Goal: Information Seeking & Learning: Check status

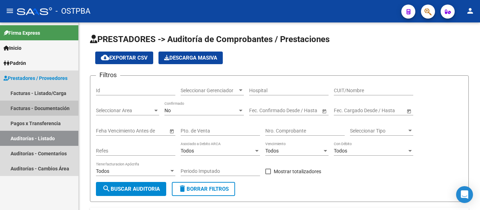
click at [40, 108] on link "Facturas - Documentación" at bounding box center [39, 108] width 78 height 15
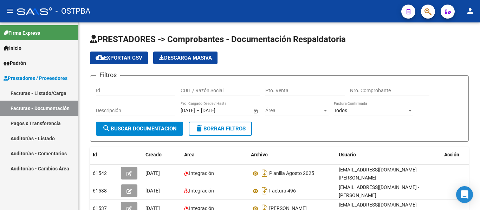
click at [28, 130] on link "Pagos x Transferencia" at bounding box center [39, 123] width 78 height 15
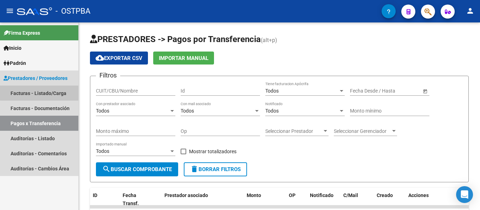
click at [42, 91] on link "Facturas - Listado/Carga" at bounding box center [39, 93] width 78 height 15
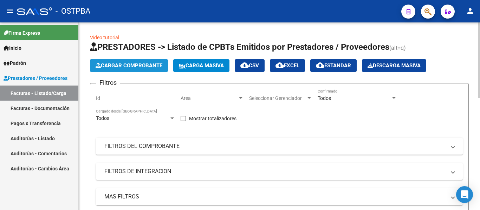
click at [131, 67] on span "Cargar Comprobante" at bounding box center [129, 66] width 67 height 6
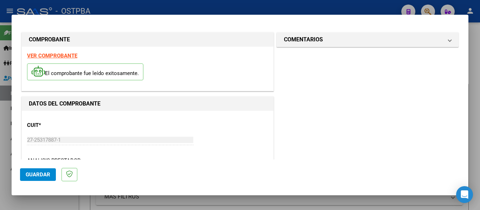
click at [65, 57] on strong "VER COMPROBANTE" at bounding box center [52, 56] width 50 height 6
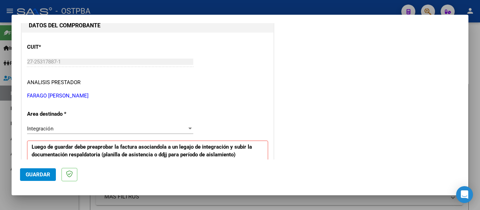
scroll to position [105, 0]
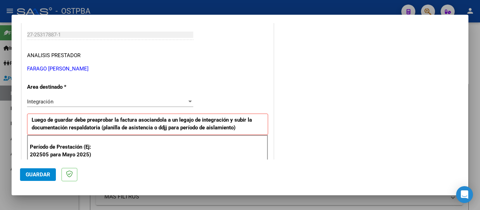
click at [52, 101] on span "Integración" at bounding box center [40, 102] width 26 height 6
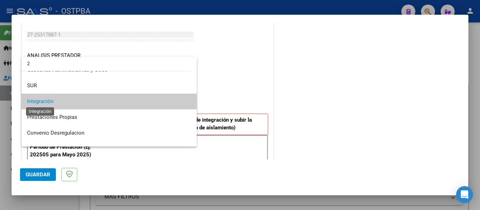
scroll to position [0, 0]
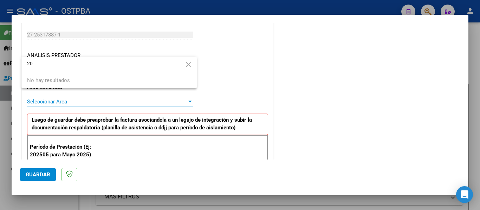
type input "2"
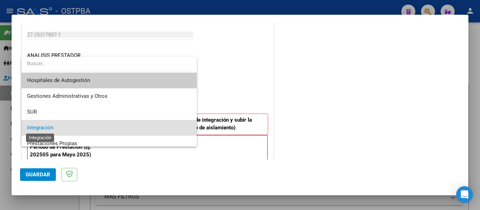
click at [47, 129] on span "Integración" at bounding box center [40, 128] width 26 height 6
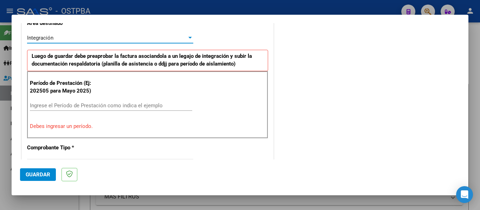
scroll to position [176, 0]
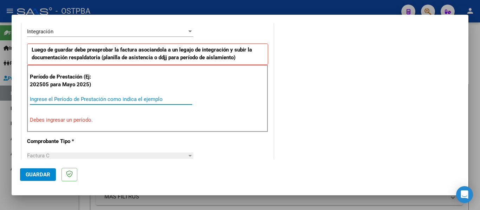
click at [53, 100] on input "Ingrese el Período de Prestación como indica el ejemplo" at bounding box center [111, 99] width 162 height 6
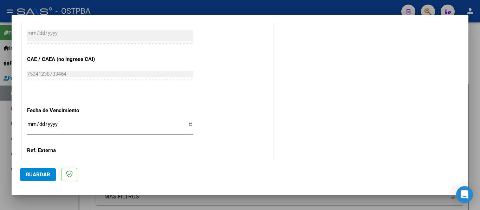
scroll to position [457, 0]
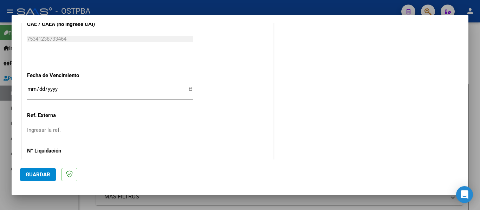
type input "202509"
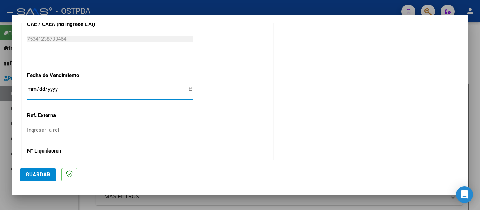
click at [30, 88] on input "Ingresar la fecha" at bounding box center [110, 91] width 166 height 11
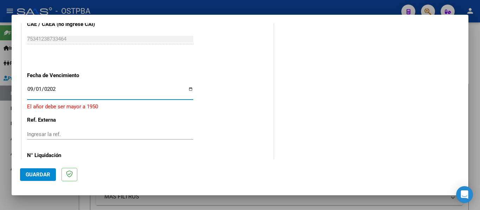
type input "[DATE]"
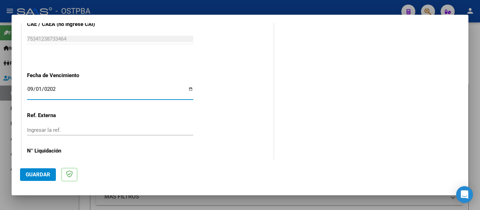
click at [40, 178] on span "Guardar" at bounding box center [38, 175] width 25 height 6
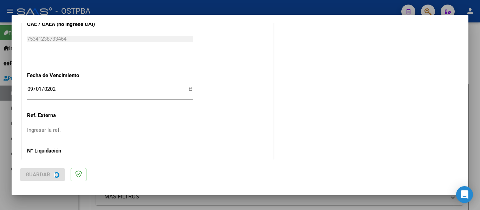
scroll to position [0, 0]
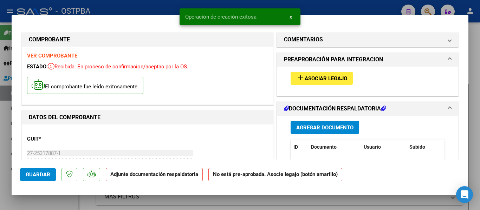
click at [43, 174] on span "Guardar" at bounding box center [38, 175] width 25 height 6
click at [164, 8] on div at bounding box center [240, 105] width 480 height 210
type input "$ 0,00"
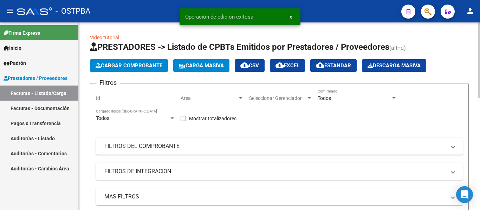
click at [114, 66] on span "Cargar Comprobante" at bounding box center [129, 66] width 67 height 6
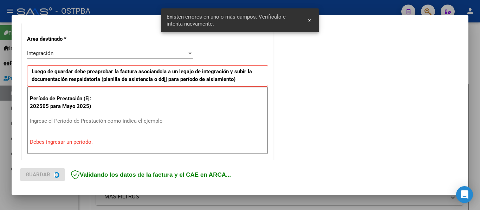
scroll to position [163, 0]
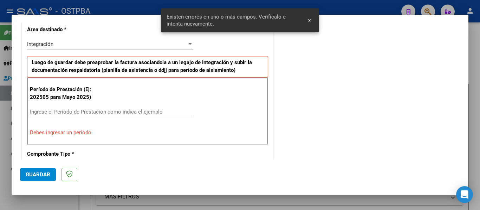
click at [38, 114] on input "Ingrese el Período de Prestación como indica el ejemplo" at bounding box center [111, 112] width 162 height 6
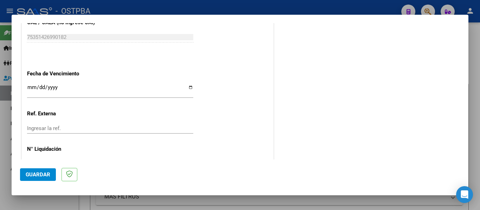
scroll to position [479, 0]
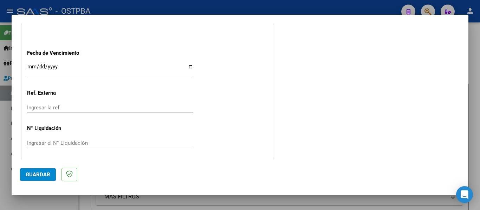
type input "202509"
click at [31, 67] on input "Ingresar la fecha" at bounding box center [110, 69] width 166 height 11
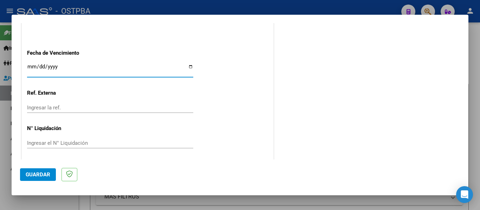
click at [31, 67] on input "Ingresar la fecha" at bounding box center [110, 69] width 166 height 11
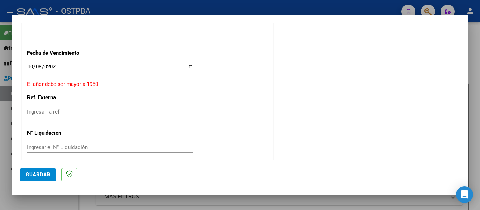
type input "[DATE]"
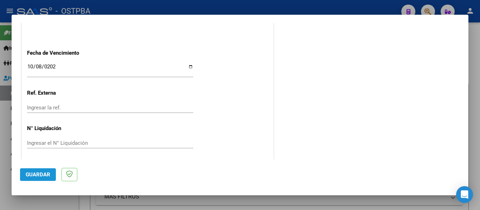
click at [41, 177] on span "Guardar" at bounding box center [38, 175] width 25 height 6
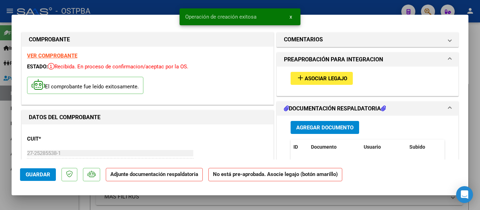
click at [50, 173] on button "Guardar" at bounding box center [38, 175] width 36 height 13
click at [172, 5] on div "Operación de edición exitosa x" at bounding box center [240, 17] width 138 height 34
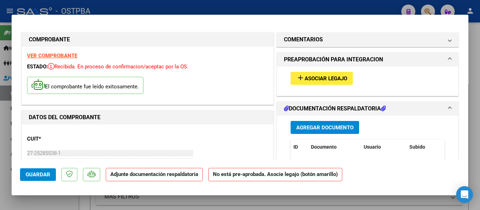
click at [35, 172] on span "Guardar" at bounding box center [38, 175] width 25 height 6
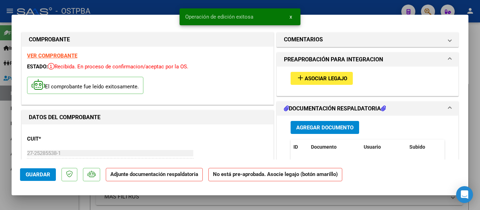
click at [234, 8] on snack-bar-container "Operación de edición exitosa x" at bounding box center [239, 16] width 121 height 17
click at [234, 5] on div "Operación de edición exitosa x" at bounding box center [240, 17] width 138 height 34
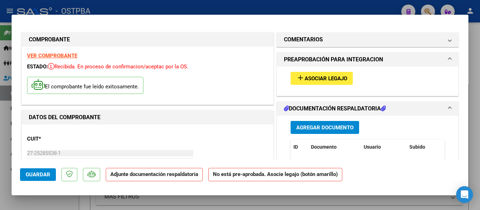
click at [234, 5] on div at bounding box center [240, 105] width 480 height 210
type input "$ 0,00"
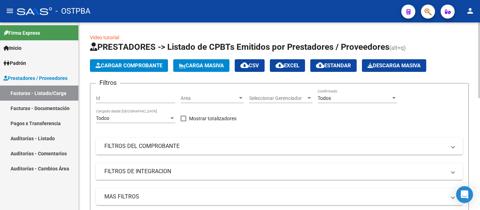
click at [117, 65] on span "Cargar Comprobante" at bounding box center [129, 66] width 67 height 6
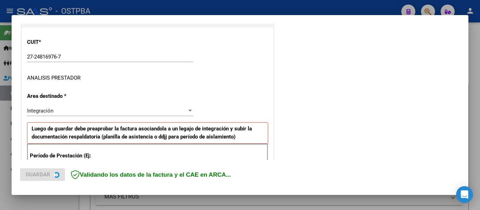
scroll to position [105, 0]
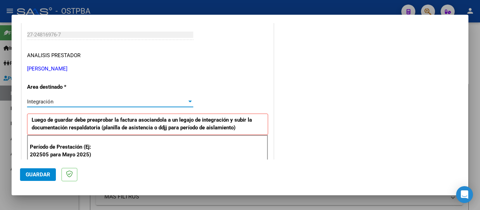
click at [53, 105] on span "Integración" at bounding box center [40, 102] width 26 height 6
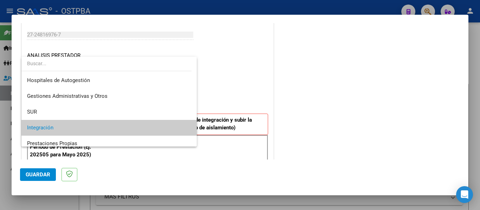
scroll to position [26, 0]
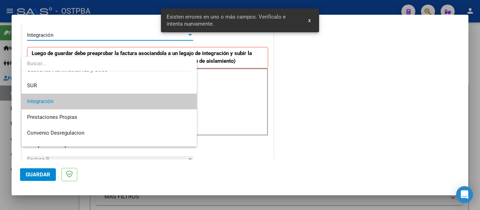
click at [53, 105] on span "Integración" at bounding box center [109, 102] width 164 height 16
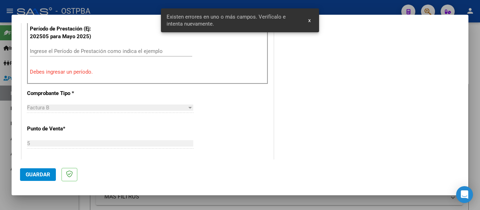
scroll to position [211, 0]
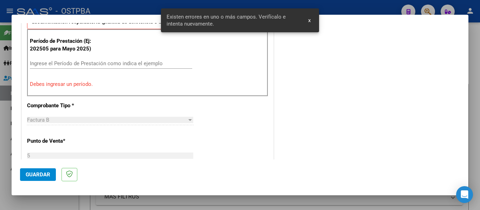
click at [50, 67] on div "Ingrese el Período de Prestación como indica el ejemplo" at bounding box center [111, 63] width 162 height 11
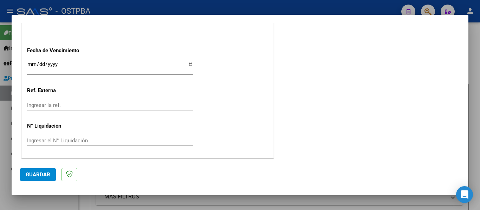
scroll to position [446, 0]
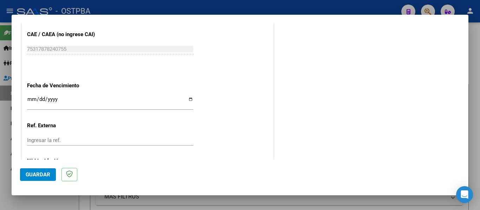
type input "202507"
click at [29, 98] on input "Ingresar la fecha" at bounding box center [110, 102] width 166 height 11
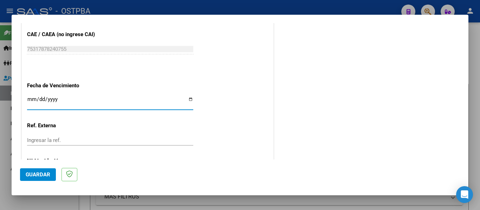
click at [29, 98] on input "Ingresar la fecha" at bounding box center [110, 102] width 166 height 11
type input "[DATE]"
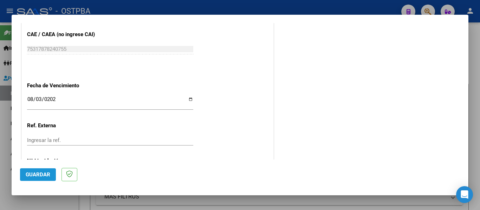
click at [43, 172] on span "Guardar" at bounding box center [38, 175] width 25 height 6
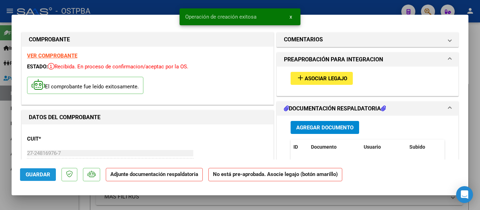
click at [42, 176] on span "Guardar" at bounding box center [38, 175] width 25 height 6
click at [146, 10] on div at bounding box center [240, 105] width 480 height 210
type input "$ 0,00"
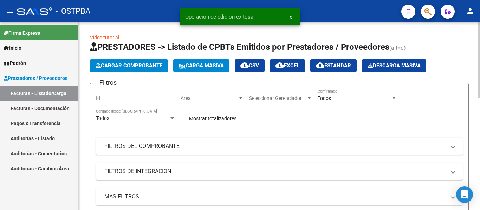
click at [143, 66] on span "Cargar Comprobante" at bounding box center [129, 66] width 67 height 6
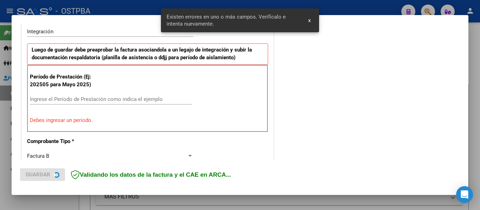
scroll to position [214, 0]
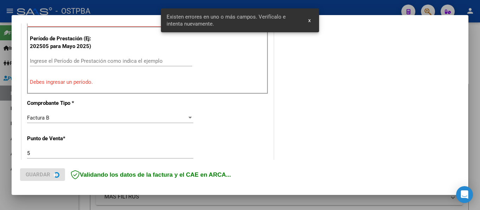
click at [61, 63] on input "Ingrese el Período de Prestación como indica el ejemplo" at bounding box center [111, 61] width 162 height 6
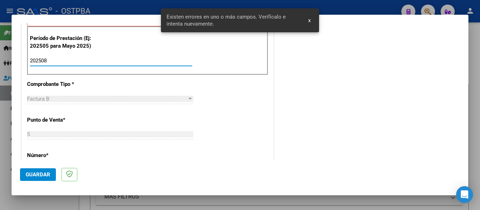
type input "202508"
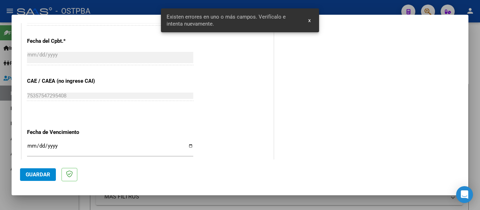
scroll to position [481, 0]
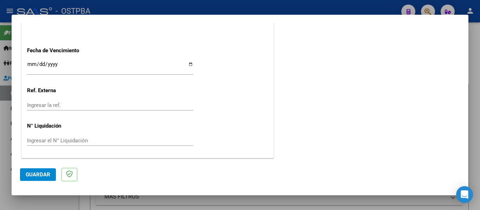
click at [28, 63] on input "Ingresar la fecha" at bounding box center [110, 66] width 166 height 11
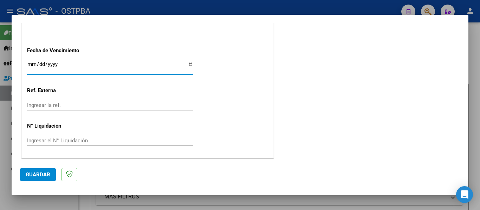
click at [28, 63] on input "Ingresar la fecha" at bounding box center [110, 66] width 166 height 11
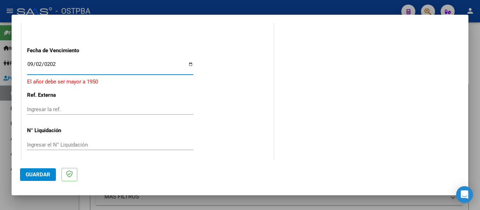
type input "[DATE]"
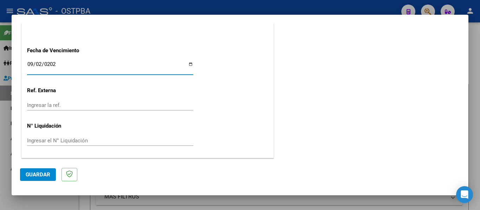
click at [35, 173] on span "Guardar" at bounding box center [38, 175] width 25 height 6
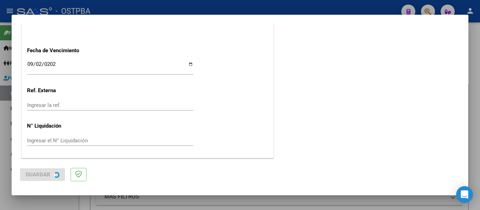
scroll to position [0, 0]
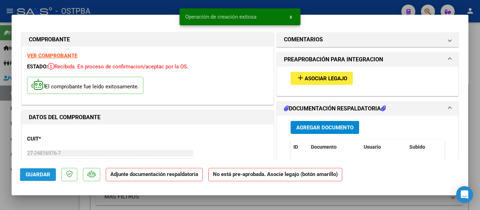
click at [44, 176] on span "Guardar" at bounding box center [38, 175] width 25 height 6
click at [149, 9] on div at bounding box center [240, 105] width 480 height 210
type input "$ 0,00"
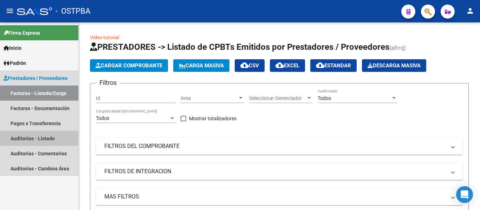
click at [36, 137] on link "Auditorías - Listado" at bounding box center [39, 138] width 78 height 15
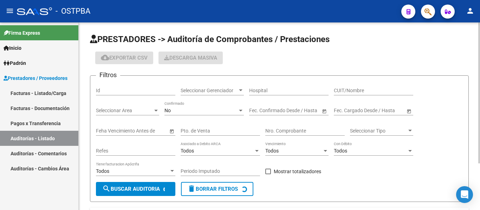
click at [194, 90] on span "Seleccionar Gerenciador" at bounding box center [209, 91] width 57 height 6
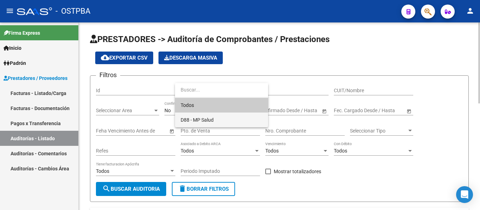
drag, startPoint x: 190, startPoint y: 117, endPoint x: 183, endPoint y: 117, distance: 7.0
click at [190, 117] on span "D88 - MP Salud" at bounding box center [197, 120] width 33 height 6
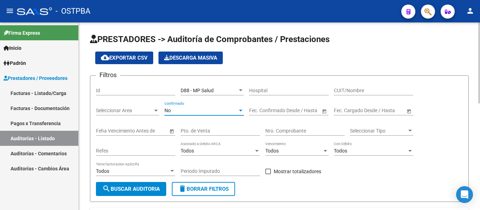
click at [172, 113] on div "No" at bounding box center [200, 111] width 73 height 6
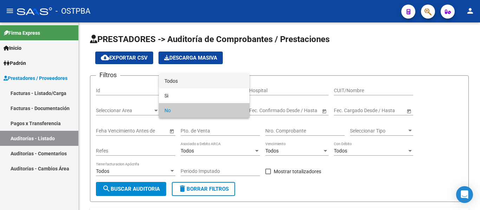
click at [176, 79] on span "Todos" at bounding box center [203, 81] width 79 height 15
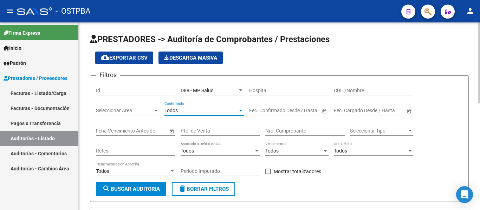
click at [140, 185] on button "search Buscar Auditoria" at bounding box center [131, 189] width 70 height 14
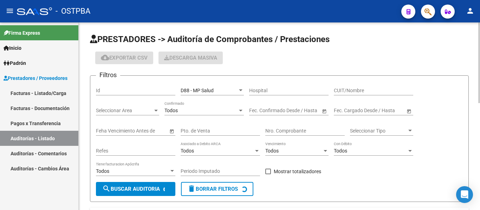
click at [288, 129] on input "Nro. Comprobante" at bounding box center [304, 131] width 79 height 6
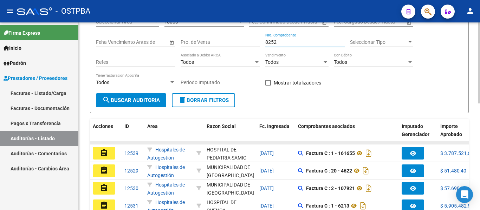
scroll to position [54, 0]
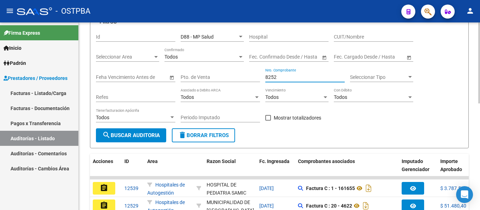
type input "8252"
click at [119, 135] on span "search Buscar Auditoria" at bounding box center [131, 135] width 58 height 6
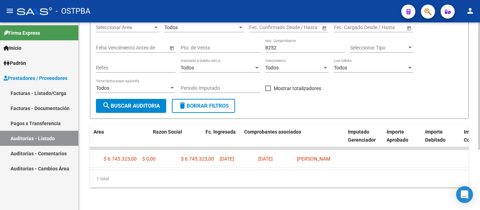
scroll to position [0, 44]
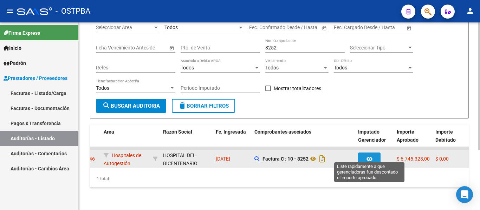
click at [365, 157] on button "button" at bounding box center [369, 159] width 22 height 13
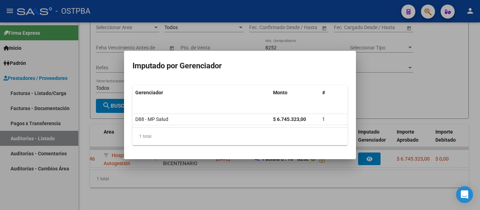
click at [374, 100] on div at bounding box center [240, 105] width 480 height 210
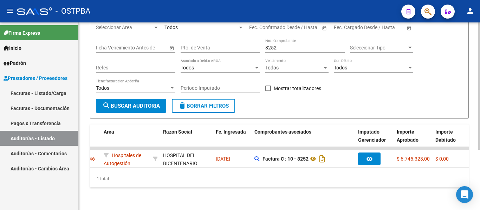
scroll to position [0, 0]
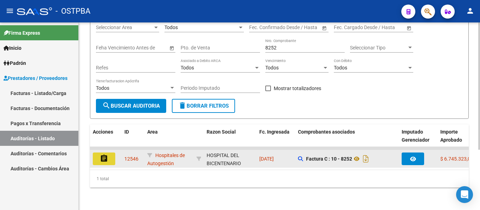
click at [106, 155] on mat-icon "assignment" at bounding box center [104, 159] width 8 height 8
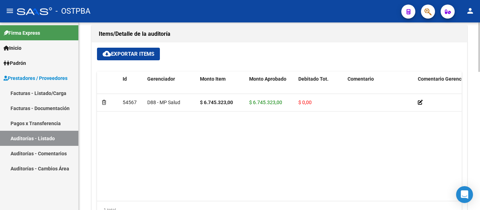
drag, startPoint x: 149, startPoint y: 196, endPoint x: 209, endPoint y: 196, distance: 60.4
click at [209, 196] on datatable-body "54567 D88 - MP Salud $ 6.745.323,00 $ 6.745.323,00 $ 0,00 20335363435 33536343 …" at bounding box center [279, 147] width 365 height 107
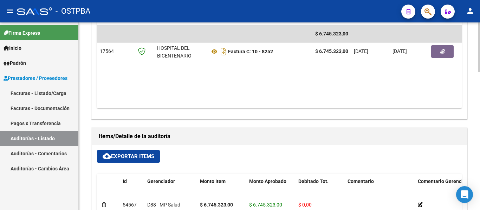
scroll to position [246, 0]
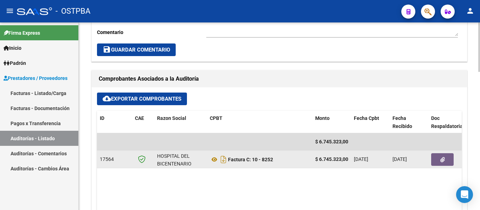
click at [439, 157] on button "button" at bounding box center [442, 159] width 22 height 13
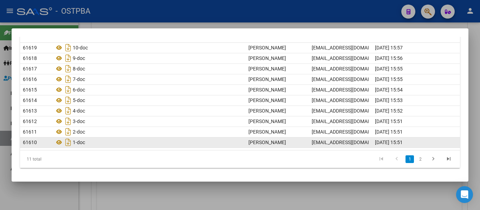
scroll to position [72, 0]
click at [59, 144] on icon at bounding box center [58, 142] width 9 height 8
click at [57, 142] on icon at bounding box center [58, 142] width 9 height 8
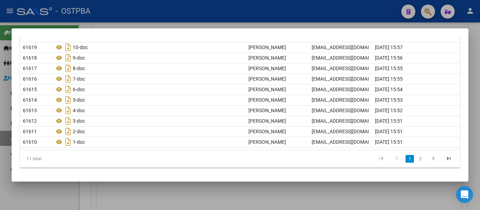
click at [347, 24] on div at bounding box center [240, 105] width 480 height 210
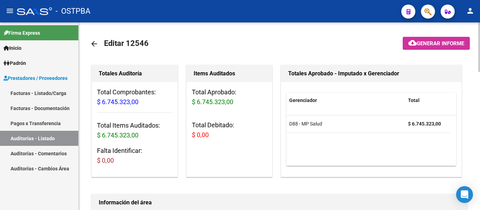
scroll to position [0, 0]
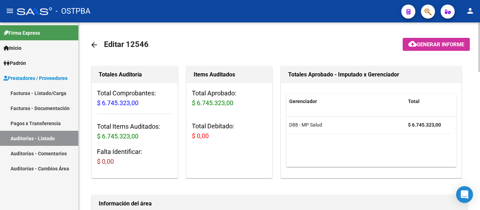
click at [91, 47] on mat-icon "arrow_back" at bounding box center [94, 45] width 8 height 8
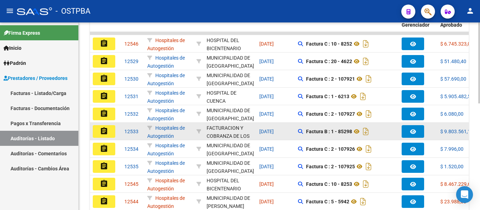
scroll to position [203, 0]
